Goal: Task Accomplishment & Management: Manage account settings

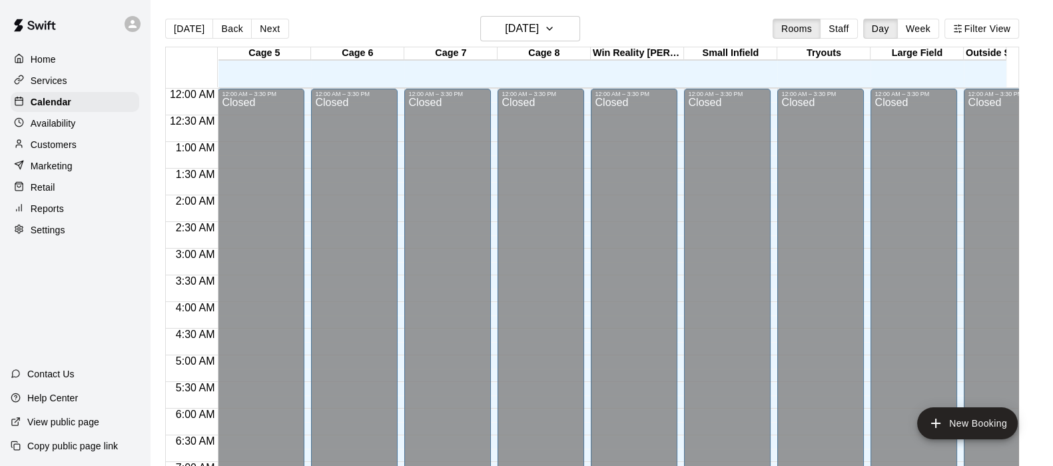
scroll to position [223, 0]
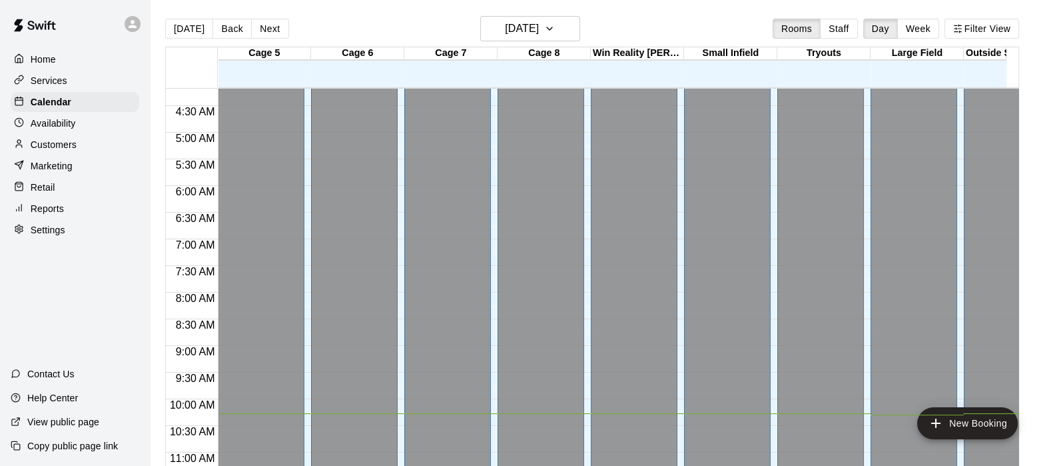
click at [80, 140] on div "Customers" at bounding box center [75, 145] width 129 height 20
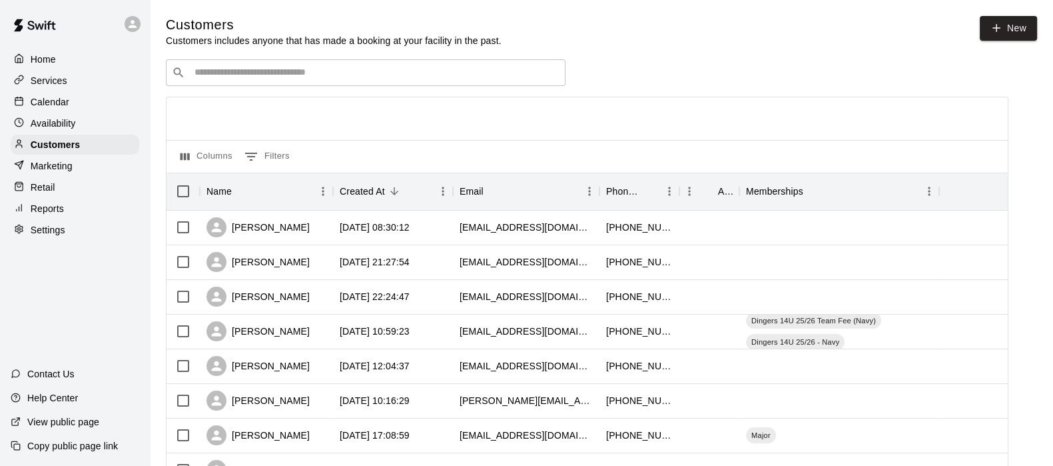
click at [186, 71] on div "​ ​" at bounding box center [366, 72] width 400 height 27
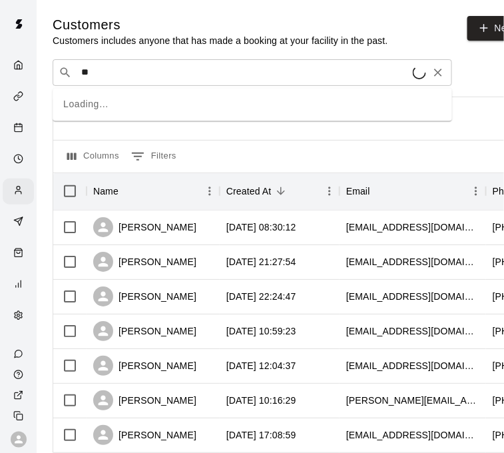
click at [186, 71] on input "**" at bounding box center [245, 72] width 336 height 13
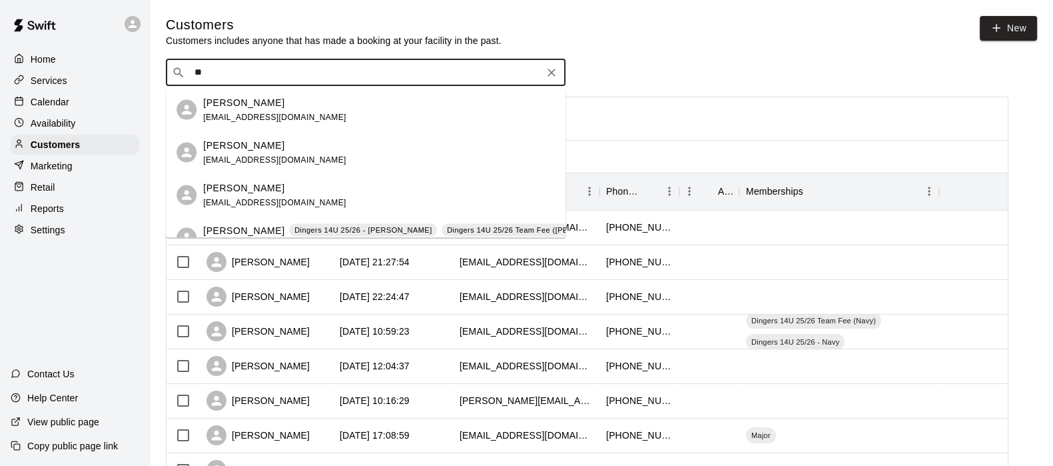
type input "*"
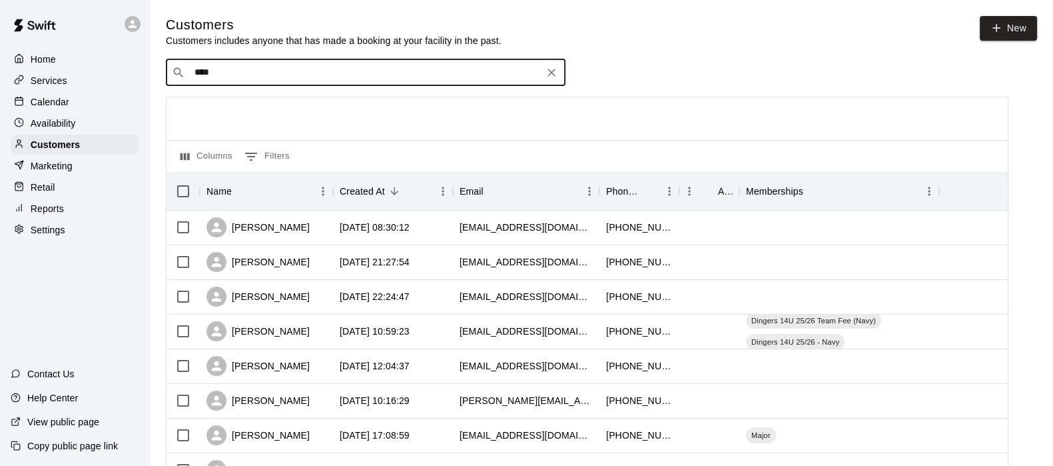
type input "*****"
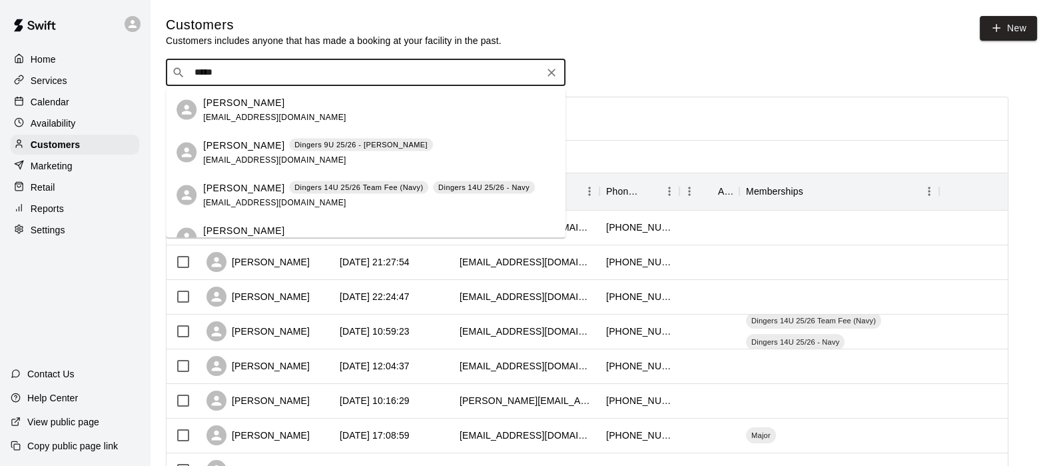
click at [448, 182] on p "Dingers 14U 25/26 - Navy" at bounding box center [483, 187] width 91 height 11
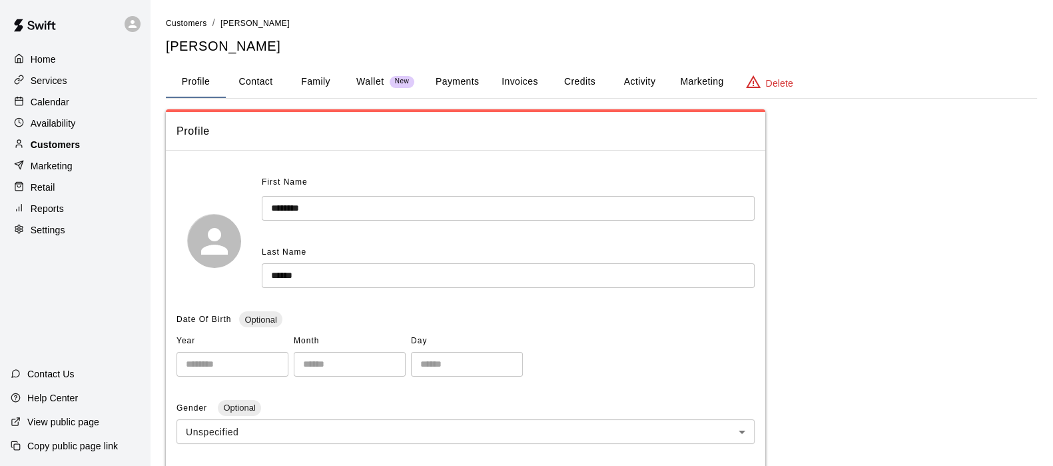
click at [67, 140] on div "Customers" at bounding box center [75, 145] width 129 height 20
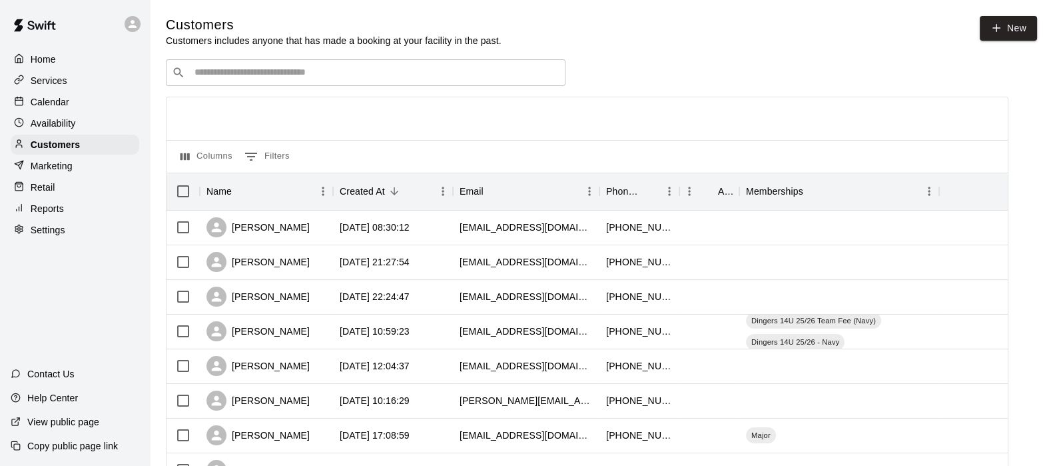
click at [235, 71] on input "Search customers by name or email" at bounding box center [375, 72] width 369 height 13
drag, startPoint x: 235, startPoint y: 71, endPoint x: 206, endPoint y: 57, distance: 32.2
click at [207, 78] on input "Search customers by name or email" at bounding box center [375, 72] width 369 height 13
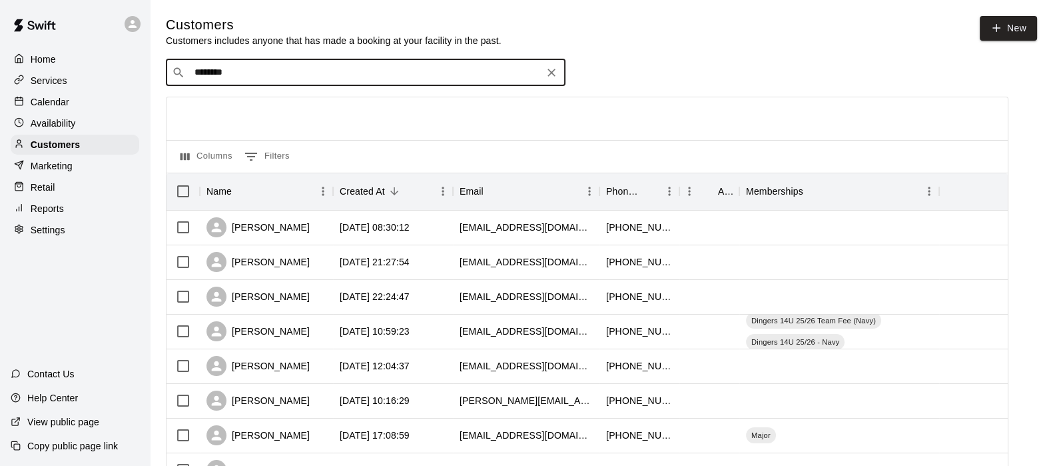
type input "*********"
click at [213, 112] on span "[EMAIL_ADDRESS][DOMAIN_NAME]" at bounding box center [274, 116] width 143 height 9
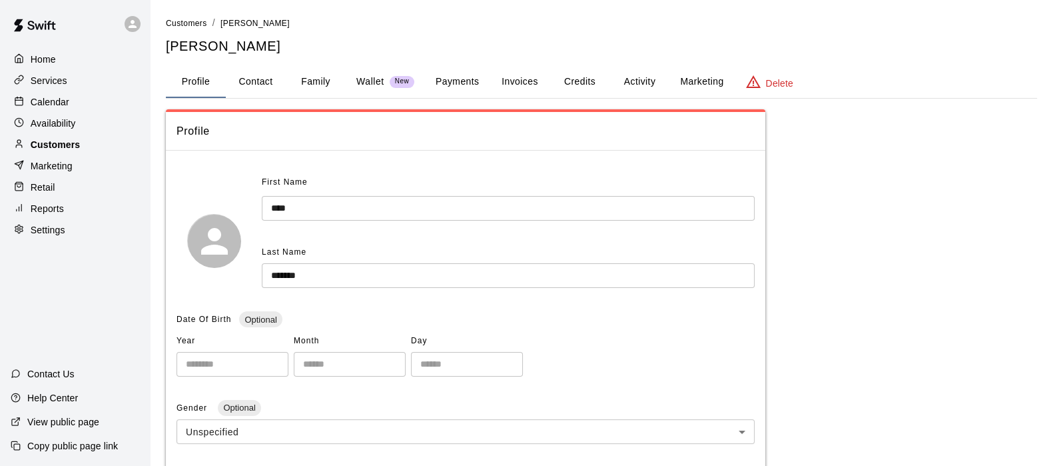
click at [61, 151] on p "Customers" at bounding box center [55, 144] width 49 height 13
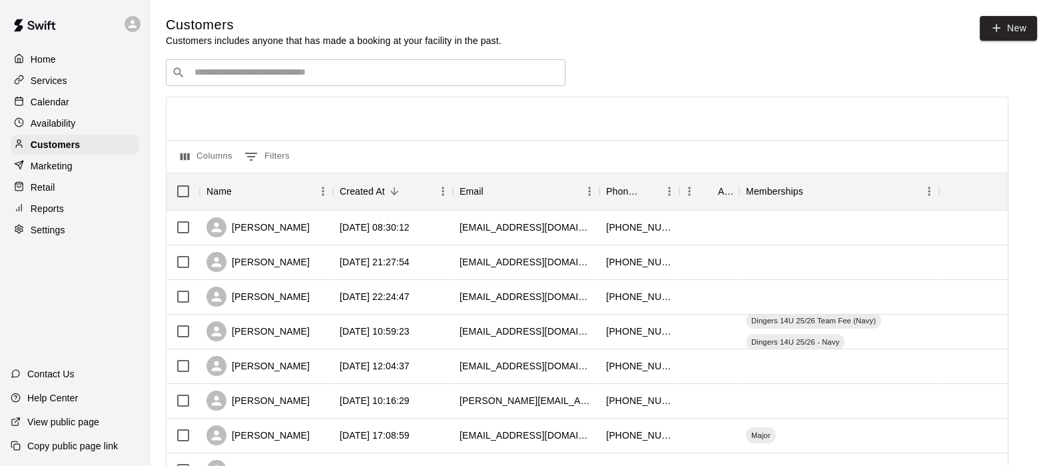
click at [198, 68] on input "Search customers by name or email" at bounding box center [375, 72] width 369 height 13
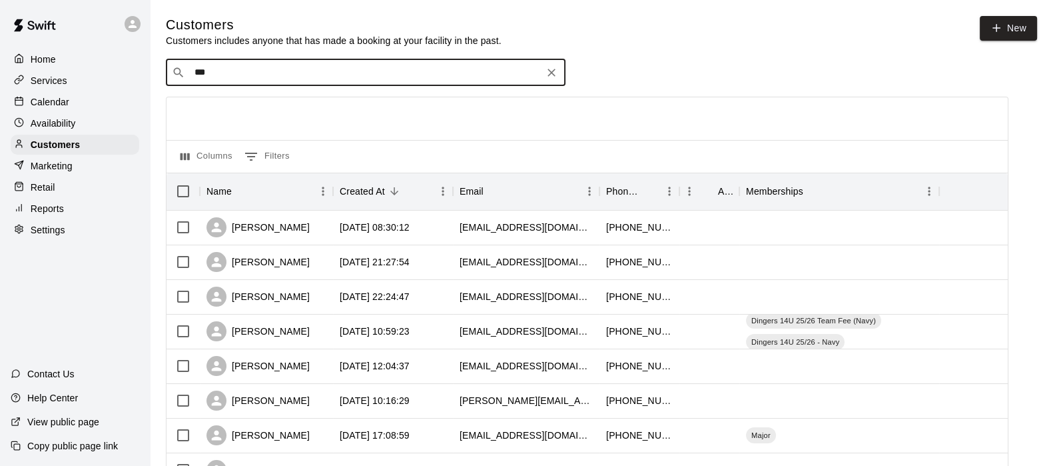
type input "****"
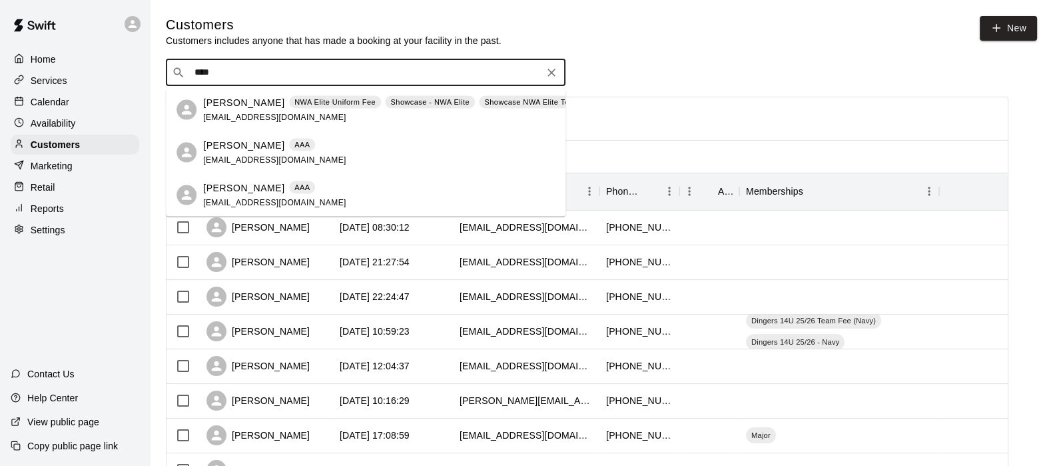
click at [236, 113] on span "[EMAIL_ADDRESS][DOMAIN_NAME]" at bounding box center [274, 116] width 143 height 9
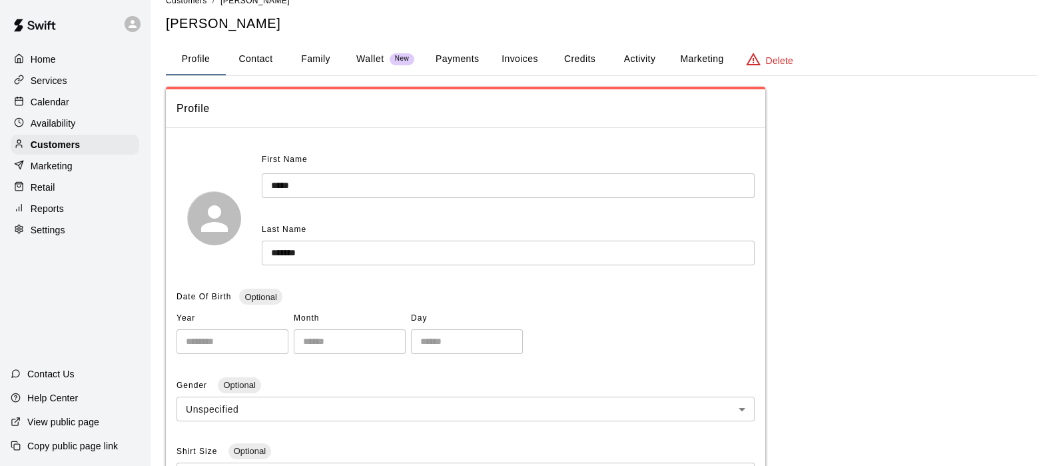
scroll to position [21, 0]
click at [307, 60] on button "Family" at bounding box center [316, 61] width 60 height 32
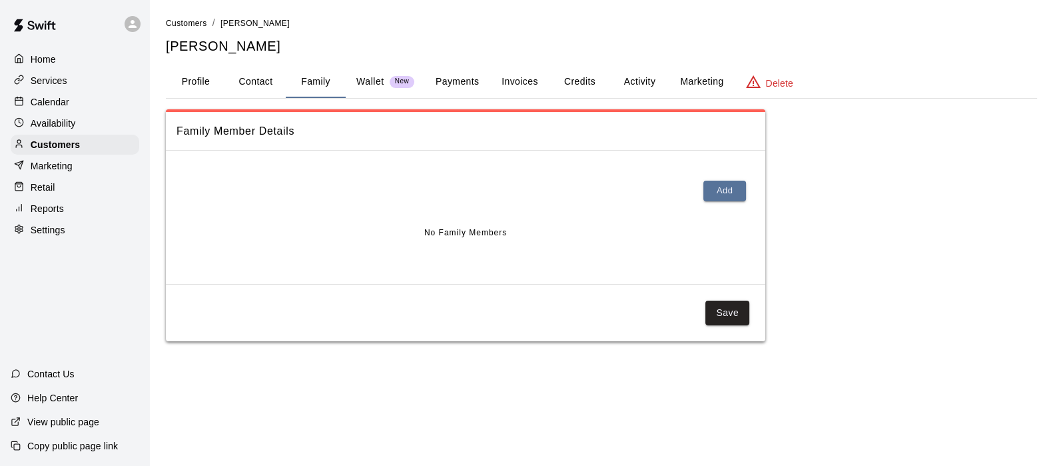
scroll to position [0, 0]
click at [212, 78] on button "Profile" at bounding box center [196, 82] width 60 height 32
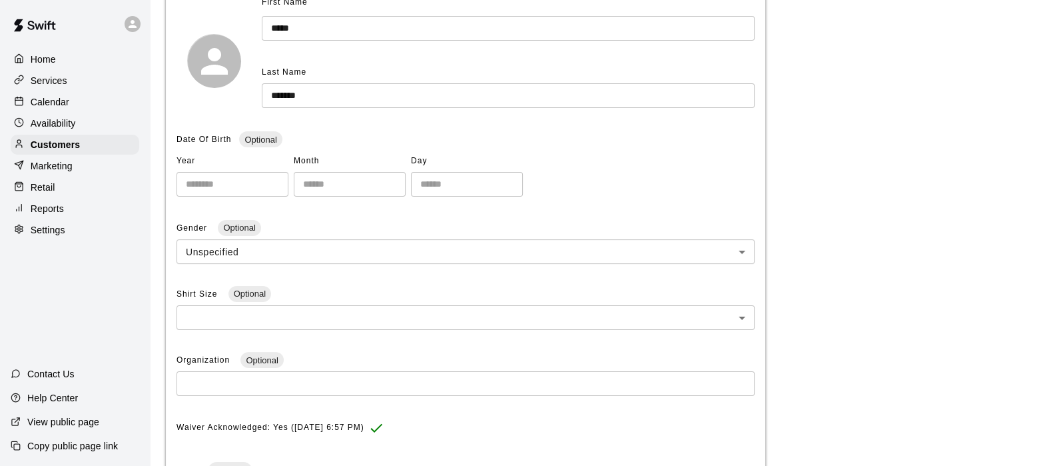
scroll to position [206, 0]
